Goal: Information Seeking & Learning: Learn about a topic

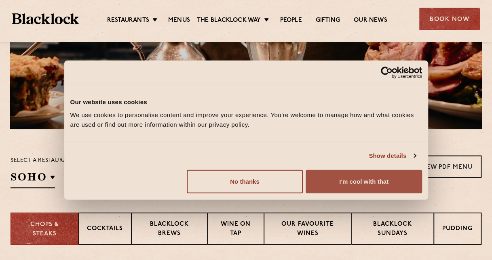
click at [326, 185] on button "I'm cool with that" at bounding box center [364, 181] width 116 height 23
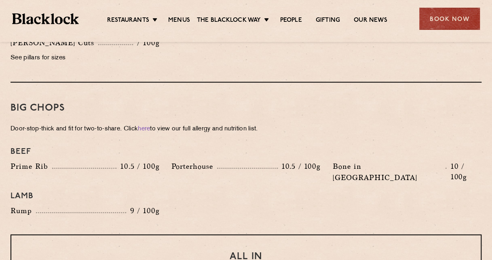
scroll to position [930, 0]
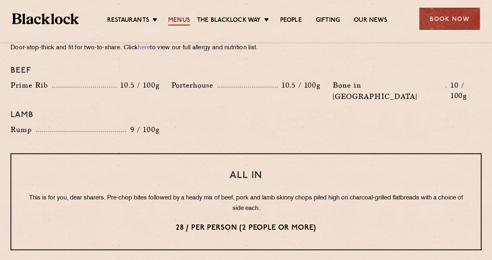
click at [173, 19] on link "Menus" at bounding box center [179, 21] width 22 height 9
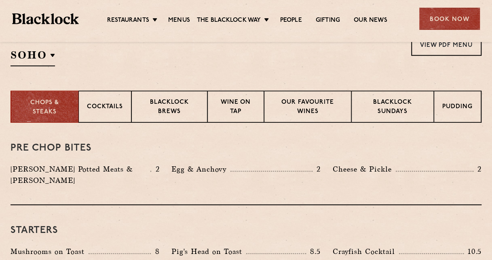
scroll to position [202, 0]
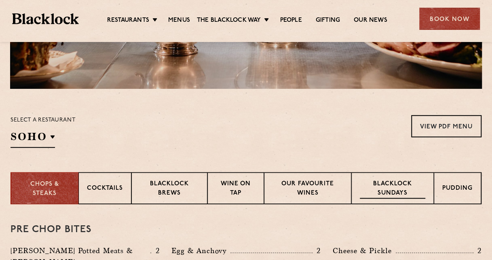
click at [420, 181] on p "Blacklock Sundays" at bounding box center [392, 189] width 65 height 19
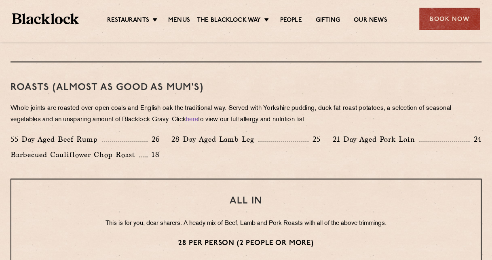
scroll to position [606, 0]
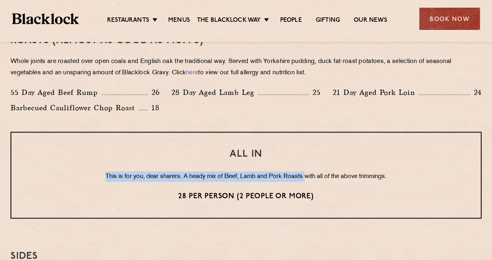
drag, startPoint x: 102, startPoint y: 179, endPoint x: 310, endPoint y: 177, distance: 207.7
click at [309, 177] on p "This is for you, dear sharers. A heady mix of Beef, Lamb and Pork Roasts with a…" at bounding box center [245, 176] width 437 height 11
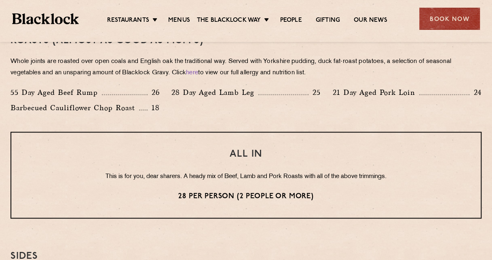
drag, startPoint x: 310, startPoint y: 177, endPoint x: 314, endPoint y: 176, distance: 4.6
click at [314, 176] on p "This is for you, dear sharers. A heady mix of Beef, Lamb and Pork Roasts with a…" at bounding box center [245, 176] width 437 height 11
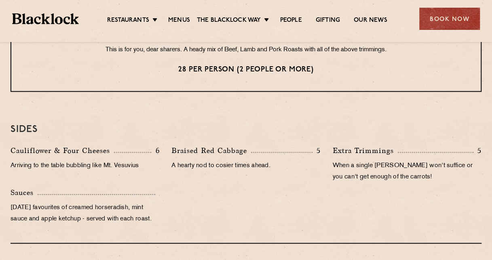
scroll to position [687, 0]
